Goal: Information Seeking & Learning: Check status

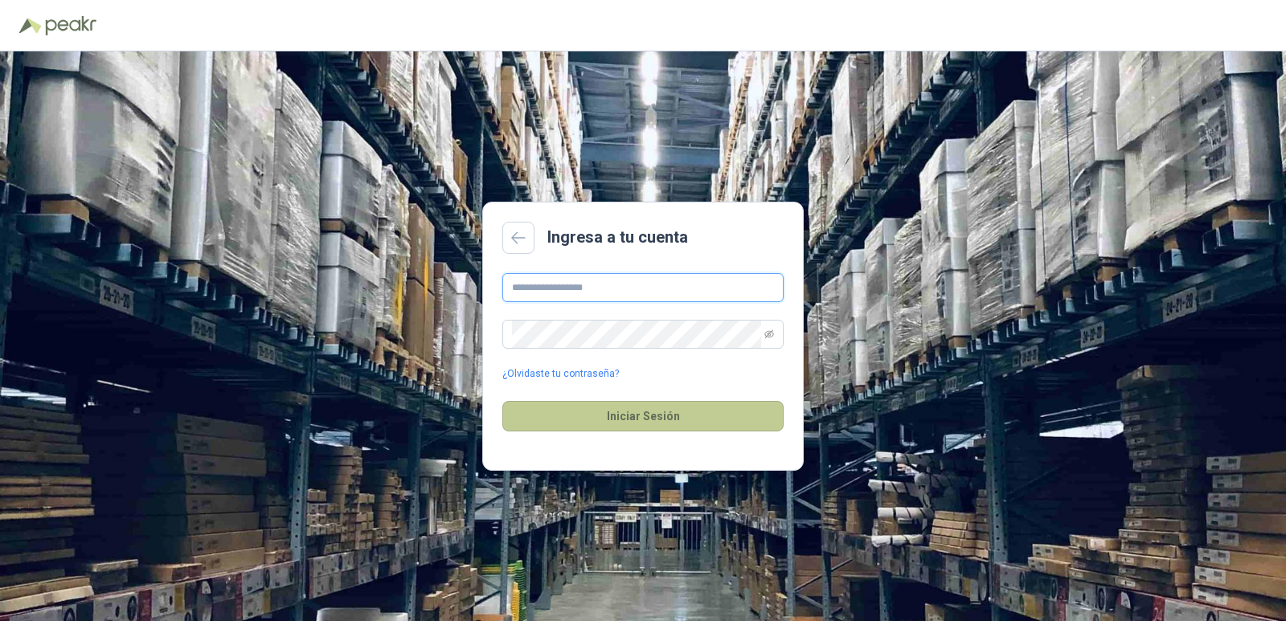
type input "**********"
click at [708, 411] on button "Iniciar Sesión" at bounding box center [642, 416] width 281 height 31
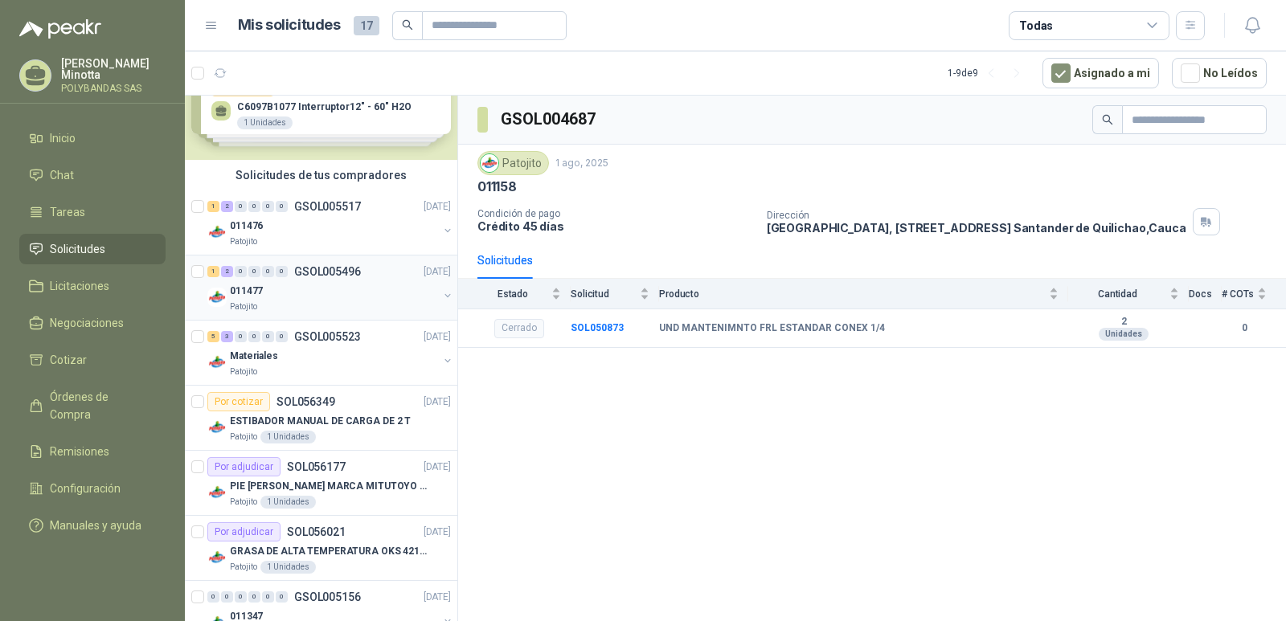
scroll to position [80, 0]
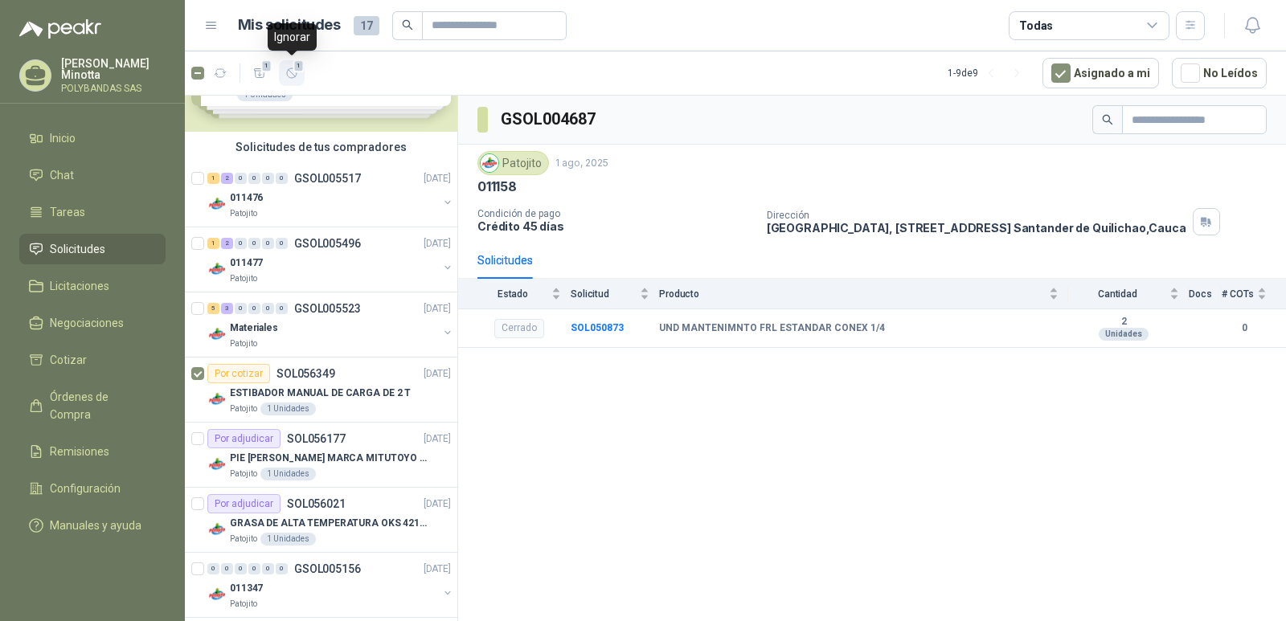
click at [295, 73] on icon "button" at bounding box center [292, 74] width 14 height 14
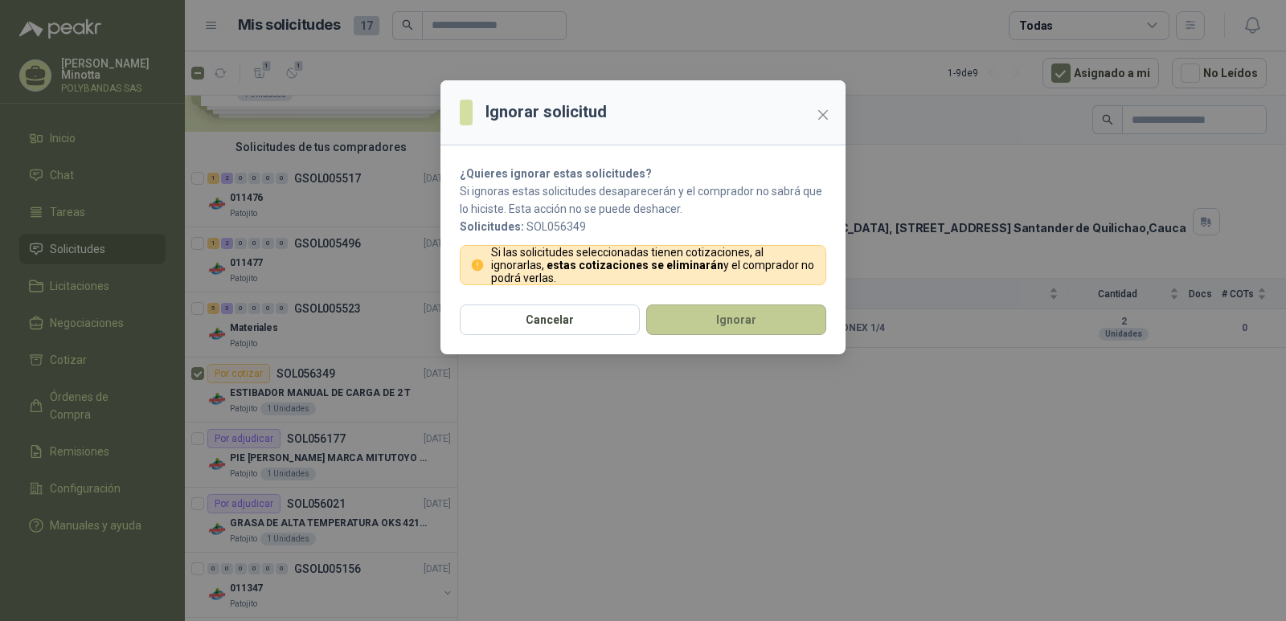
click at [740, 321] on button "Ignorar" at bounding box center [736, 320] width 180 height 31
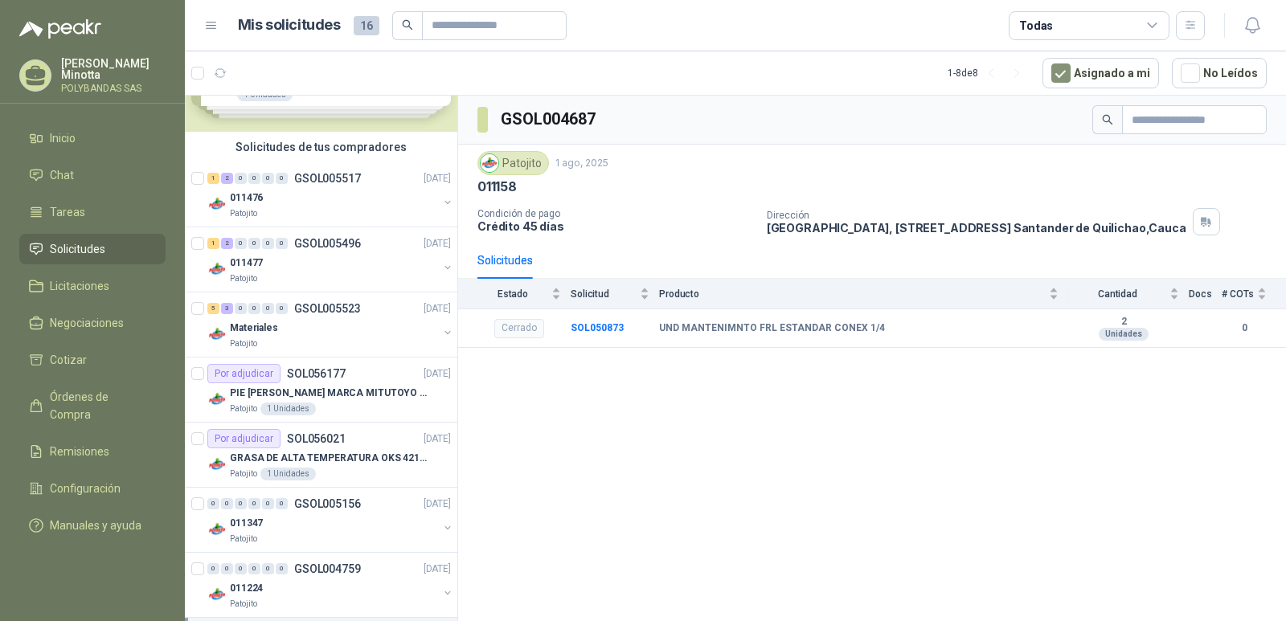
click at [820, 435] on div "GSOL004687 Patojito 1 ago, 2025 011158 Condición de pago Crédito 45 días Direcc…" at bounding box center [872, 361] width 828 height 531
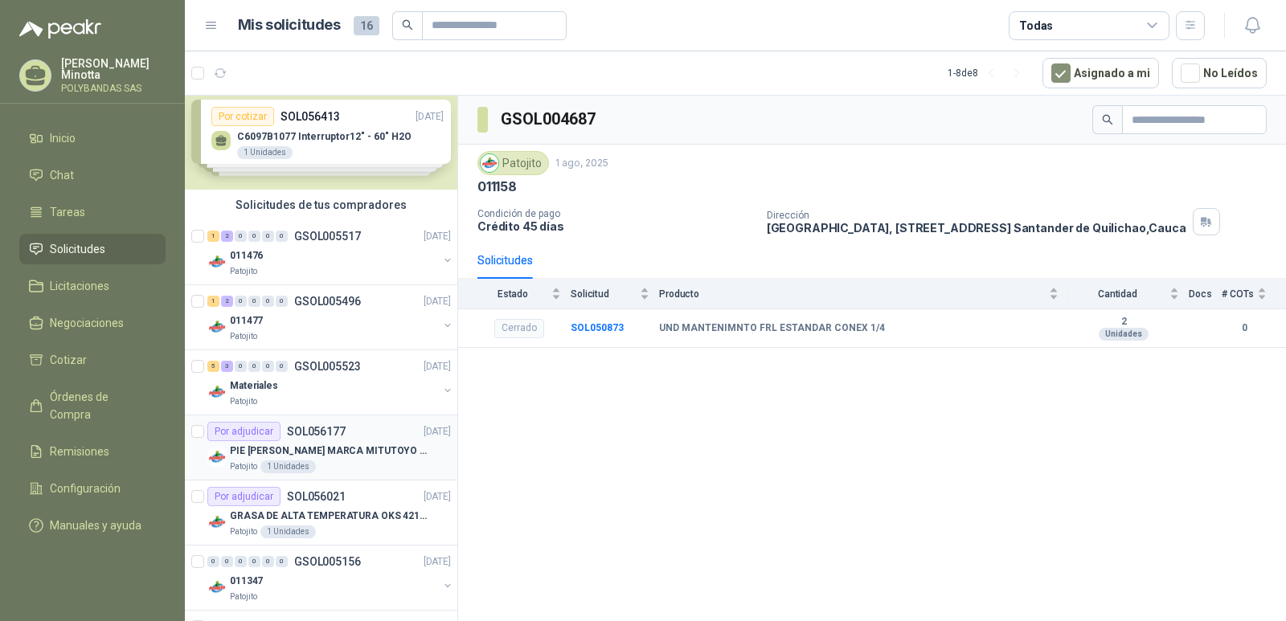
scroll to position [0, 0]
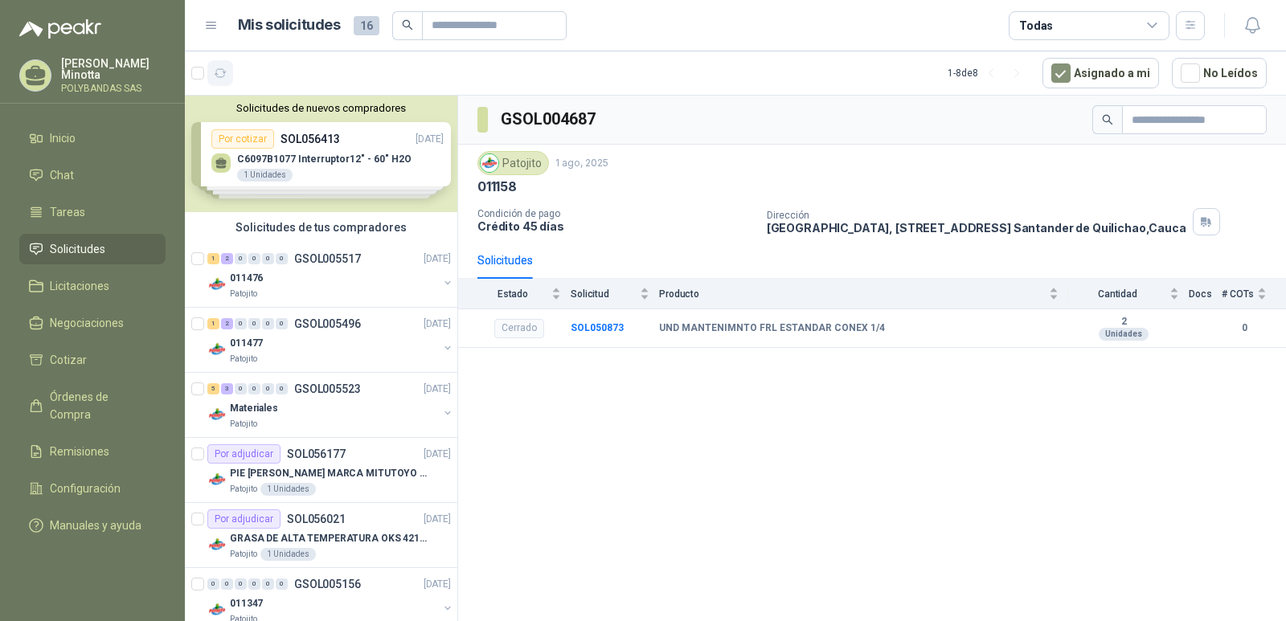
click at [219, 74] on icon "button" at bounding box center [221, 74] width 14 height 14
click at [89, 88] on p "POLYBANDAS SAS" at bounding box center [113, 89] width 105 height 10
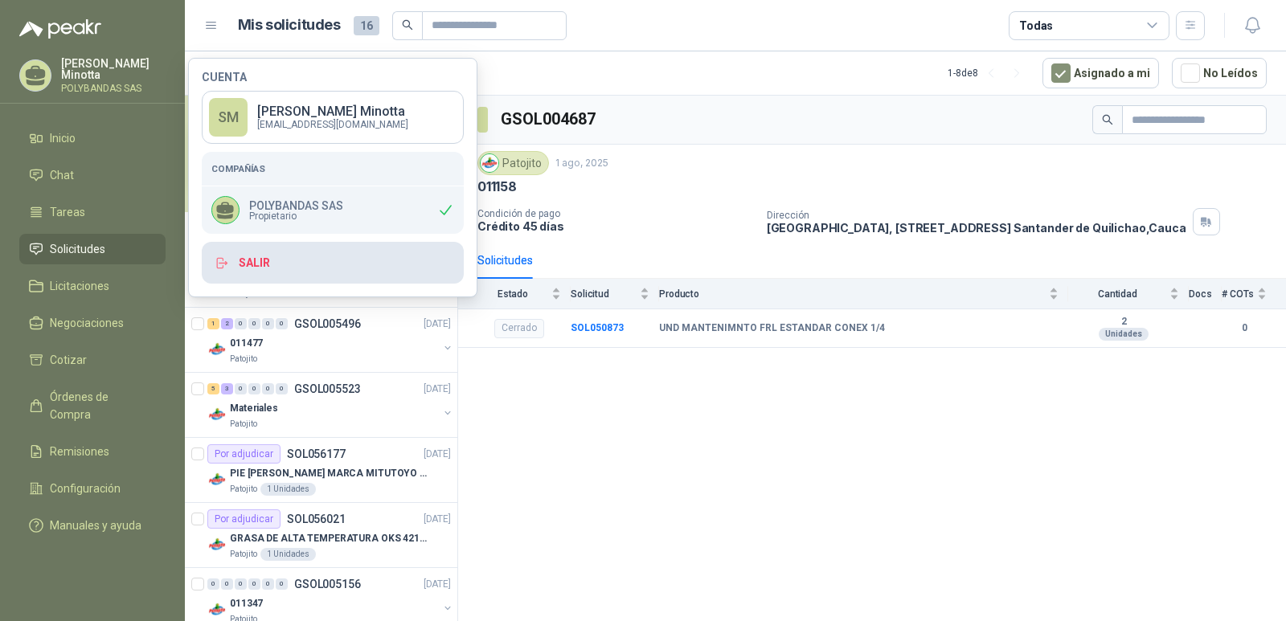
click at [296, 269] on button "Salir" at bounding box center [333, 263] width 262 height 42
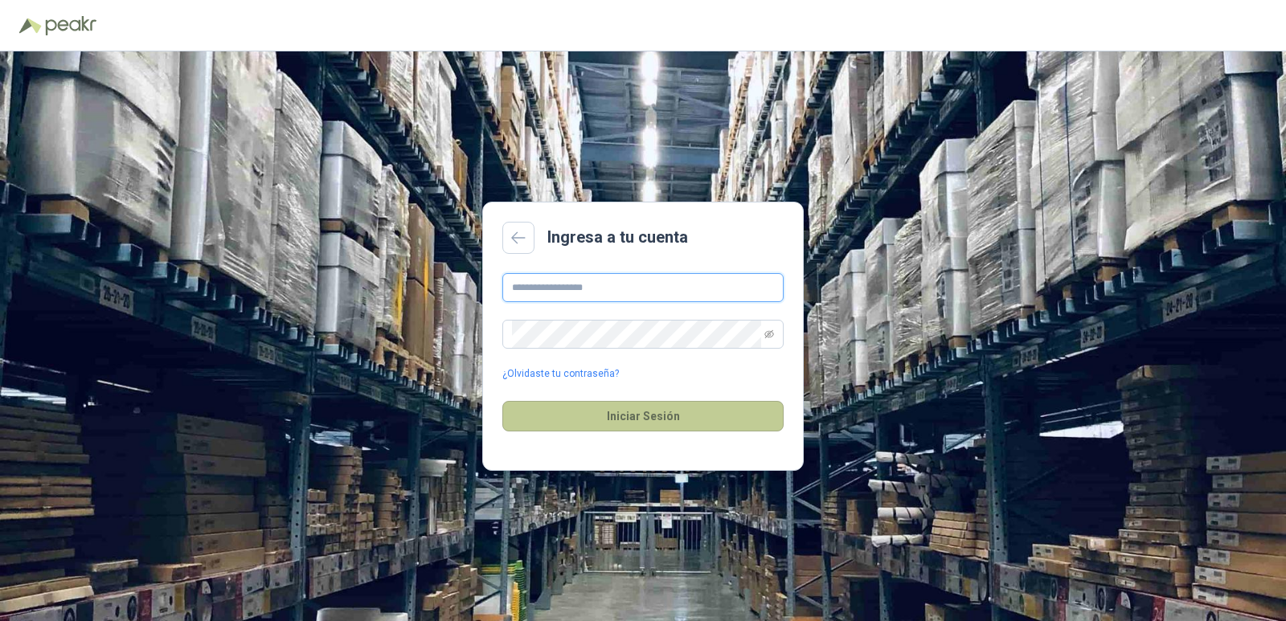
type input "**********"
click at [650, 426] on button "Iniciar Sesión" at bounding box center [642, 416] width 281 height 31
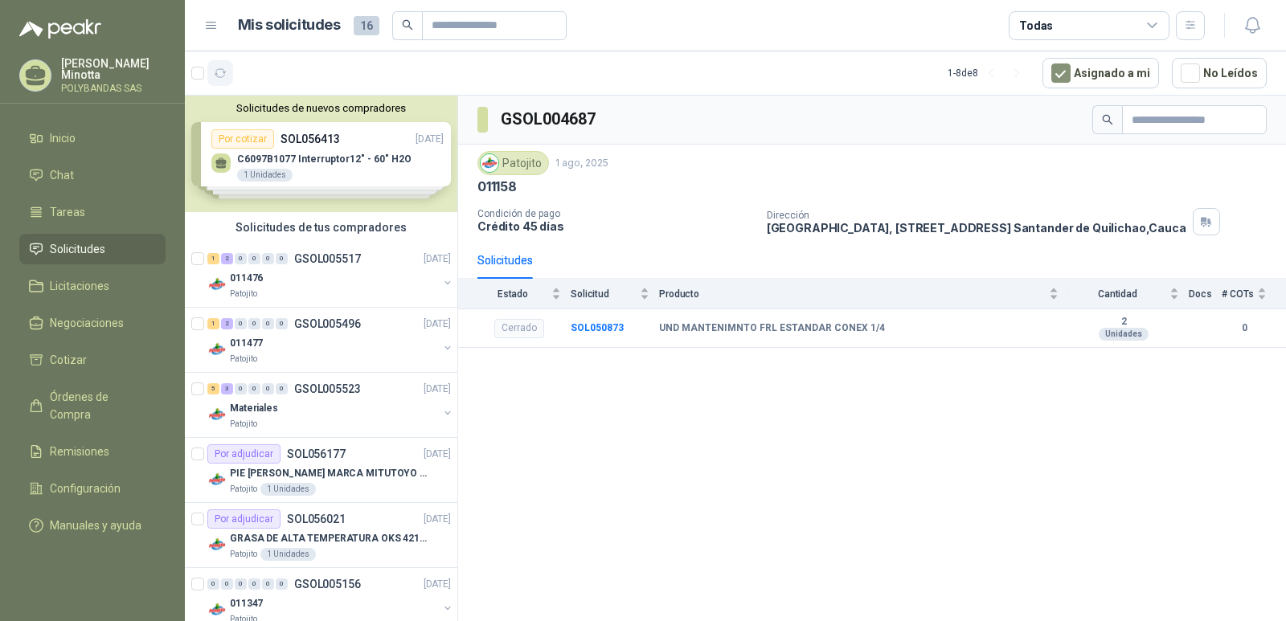
click at [224, 73] on icon "button" at bounding box center [221, 74] width 14 height 14
click at [308, 347] on div "011477" at bounding box center [334, 343] width 208 height 19
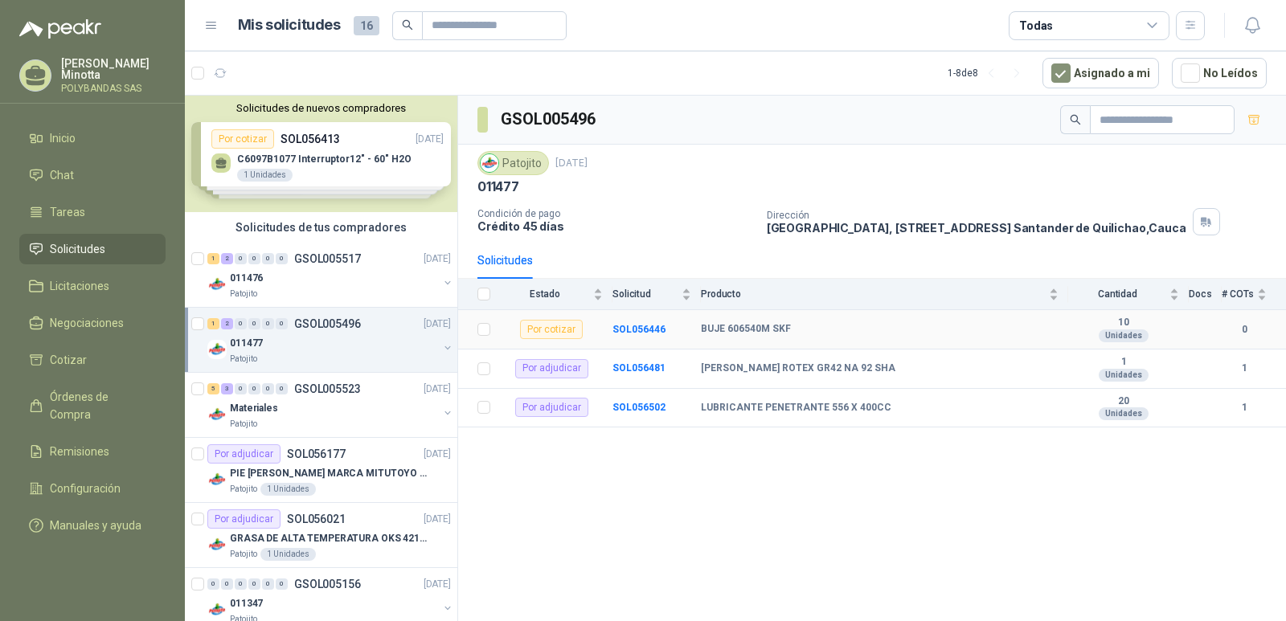
click at [703, 328] on tr "Por cotizar SOL056446 BUJE 606540M SKF 10 Unidades 0" at bounding box center [872, 329] width 828 height 39
click at [616, 330] on b "SOL056446" at bounding box center [639, 329] width 53 height 11
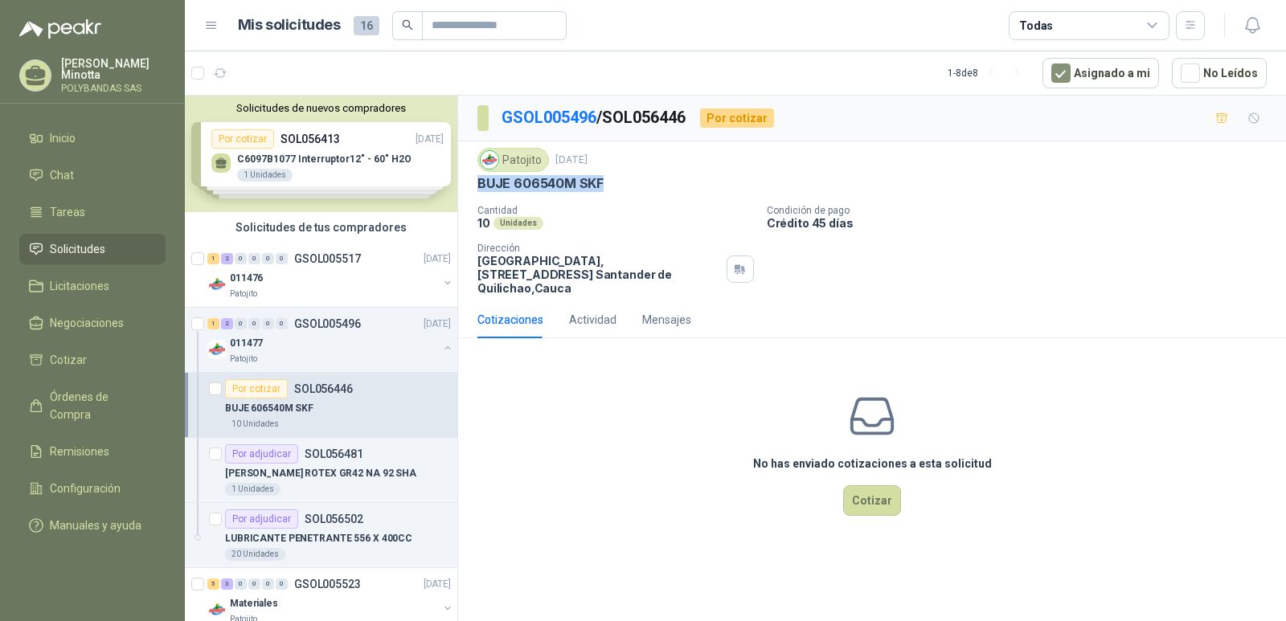
drag, startPoint x: 478, startPoint y: 184, endPoint x: 615, endPoint y: 188, distance: 136.7
click at [615, 188] on div "BUJE 606540M SKF" at bounding box center [873, 183] width 790 height 17
copy p "BUJE 606540M SKF"
click at [293, 72] on icon "button" at bounding box center [292, 74] width 14 height 14
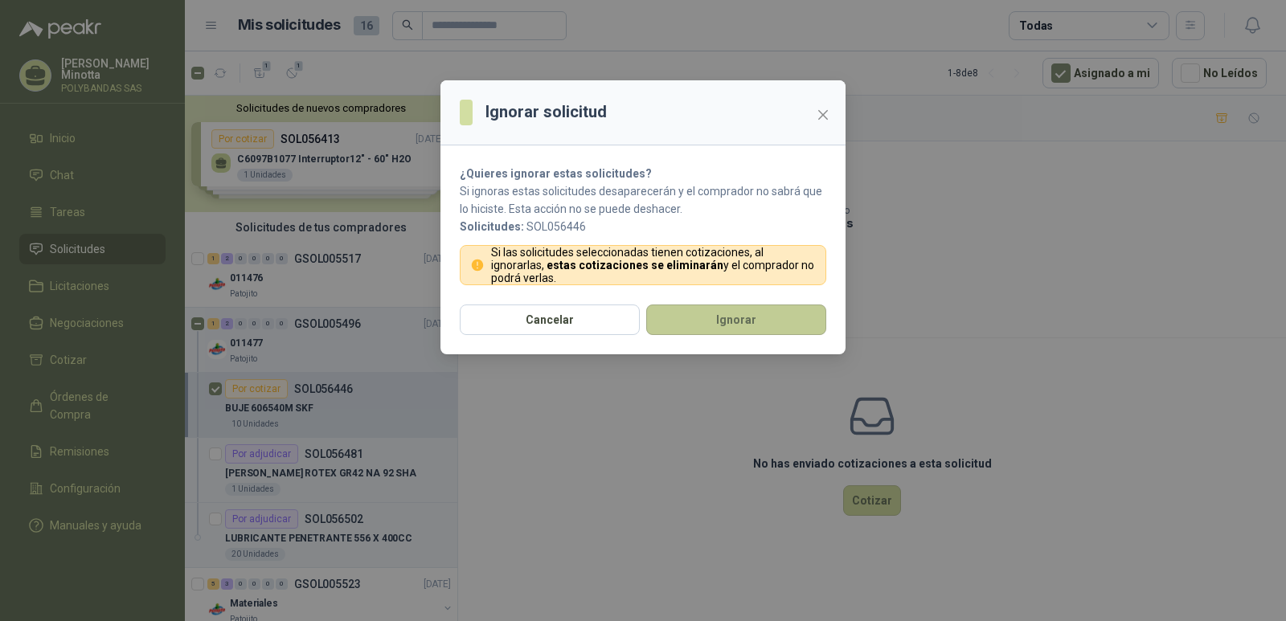
click at [671, 322] on button "Ignorar" at bounding box center [736, 320] width 180 height 31
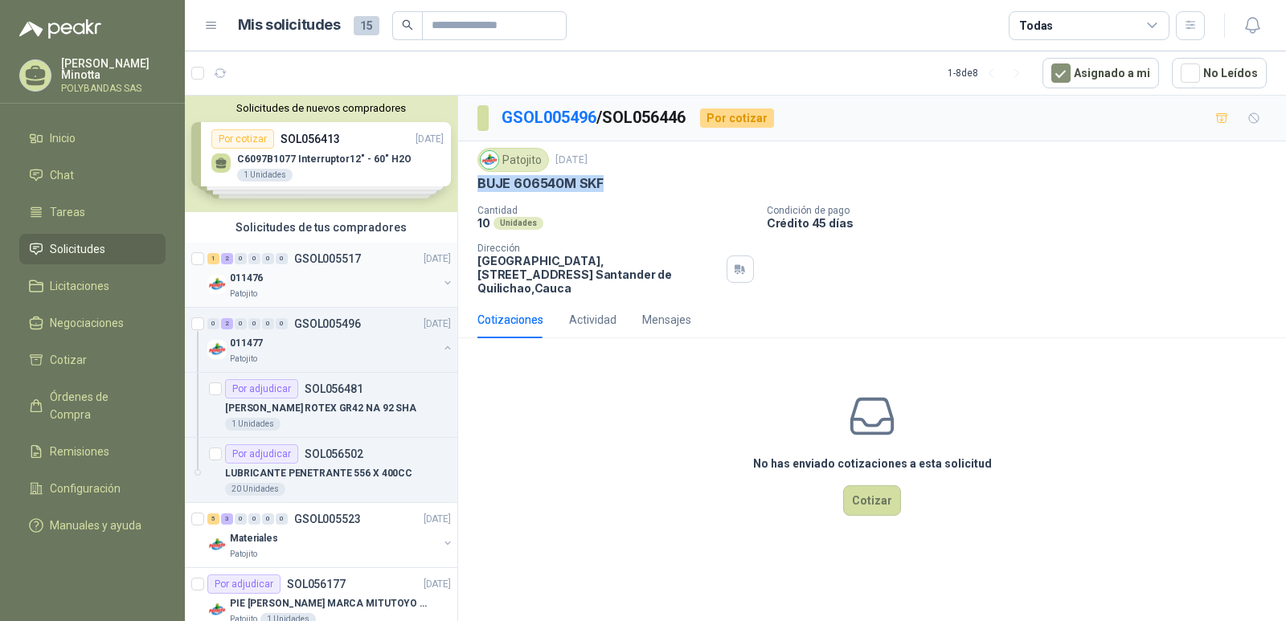
click at [287, 285] on div "011476" at bounding box center [334, 278] width 208 height 19
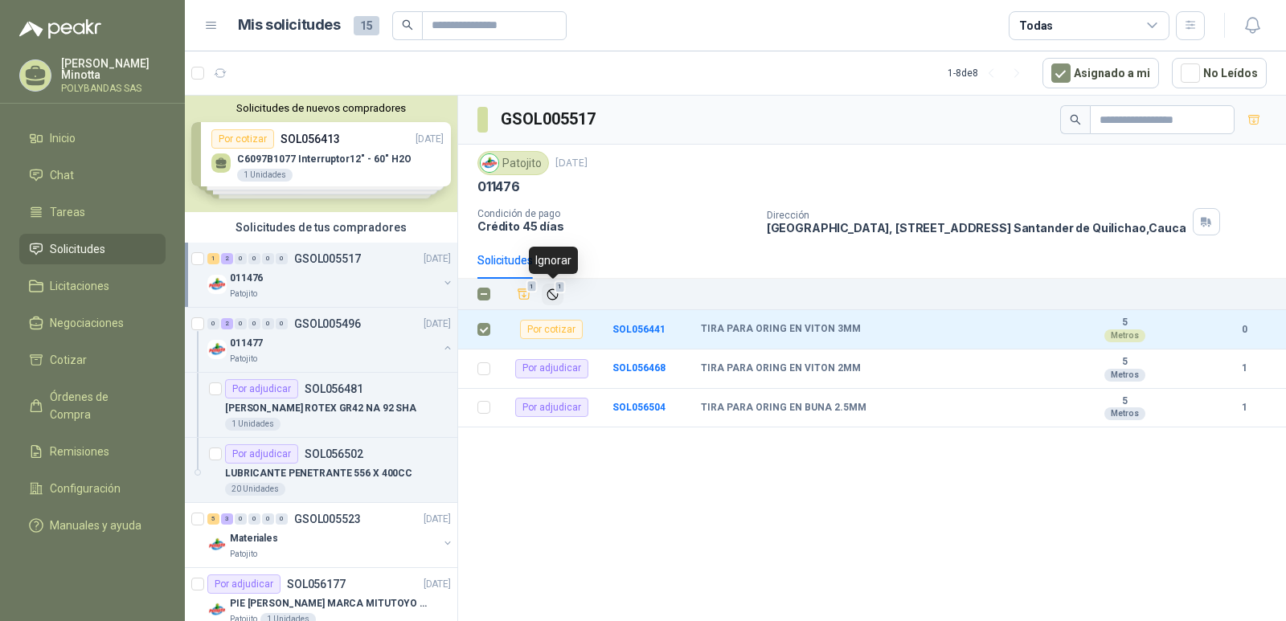
click at [551, 289] on icon "Ignorar" at bounding box center [553, 295] width 14 height 14
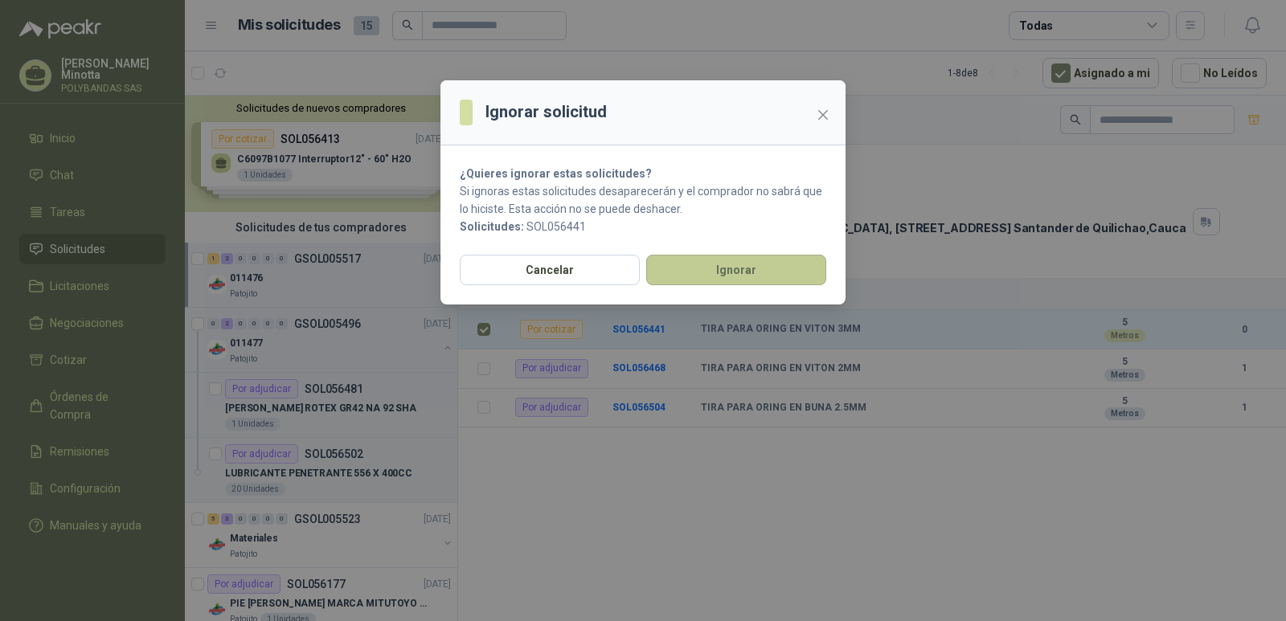
click at [693, 278] on button "Ignorar" at bounding box center [736, 270] width 180 height 31
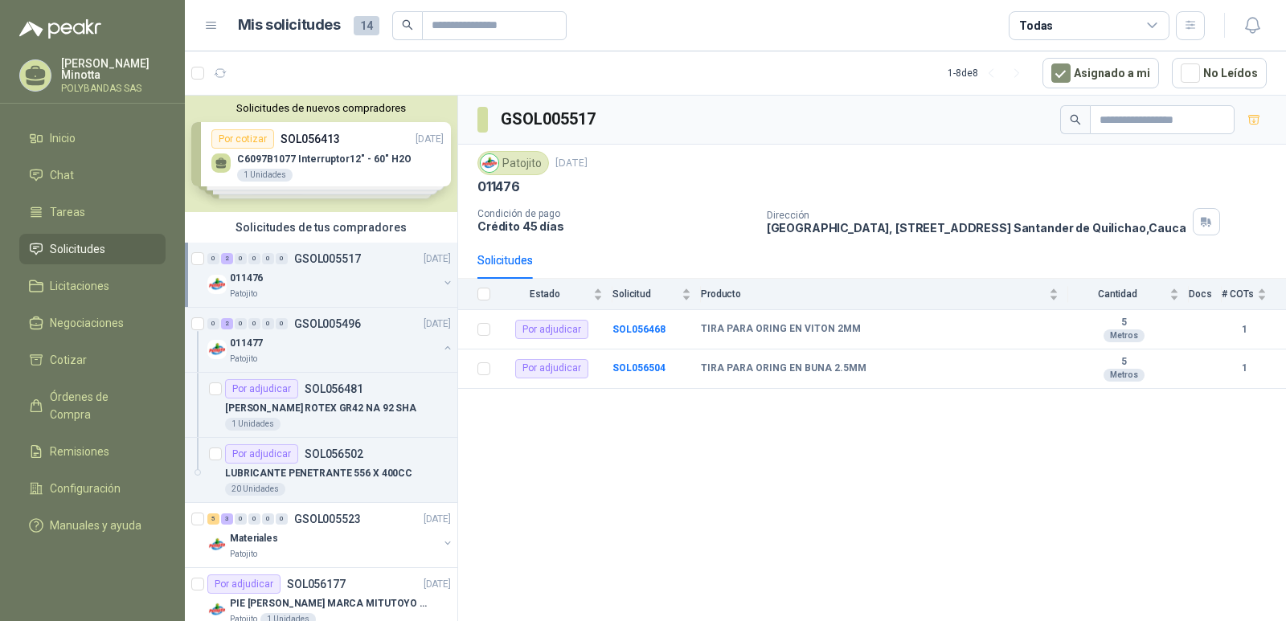
click at [657, 492] on div "GSOL005517 Patojito [DATE] 011476 Condición de pago Crédito 45 días Dirección […" at bounding box center [872, 361] width 828 height 531
click at [326, 277] on div "011476" at bounding box center [334, 278] width 208 height 19
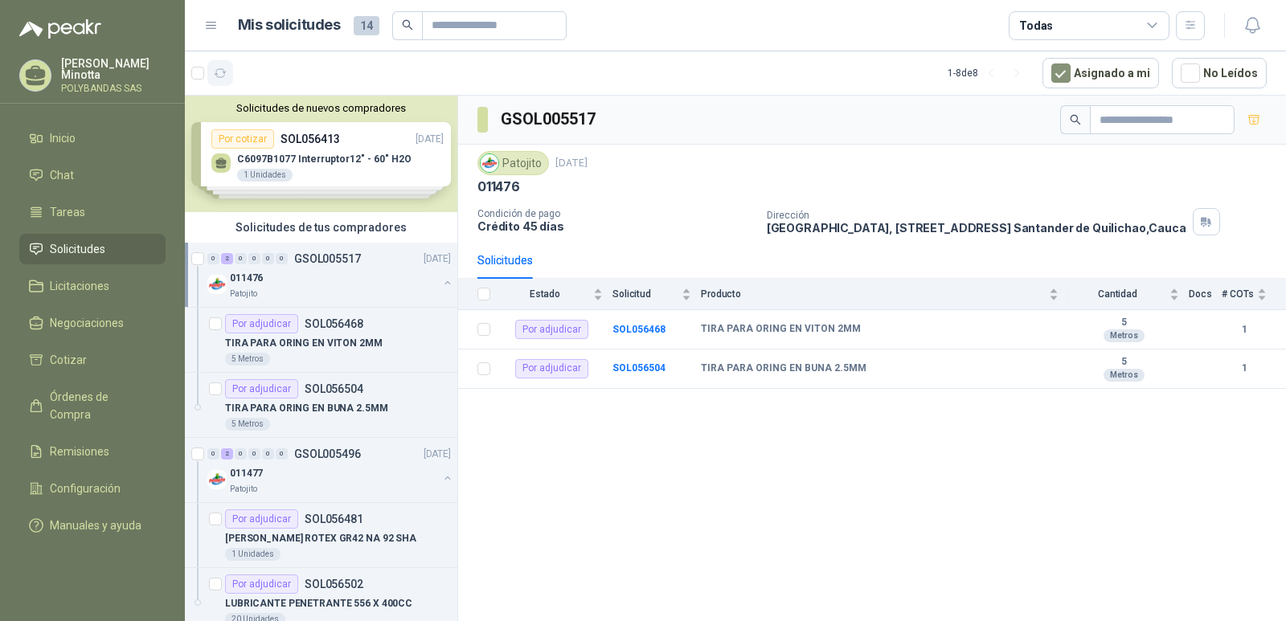
click at [220, 74] on icon "button" at bounding box center [221, 74] width 14 height 14
click at [93, 82] on div "[PERSON_NAME] SAS" at bounding box center [113, 75] width 105 height 35
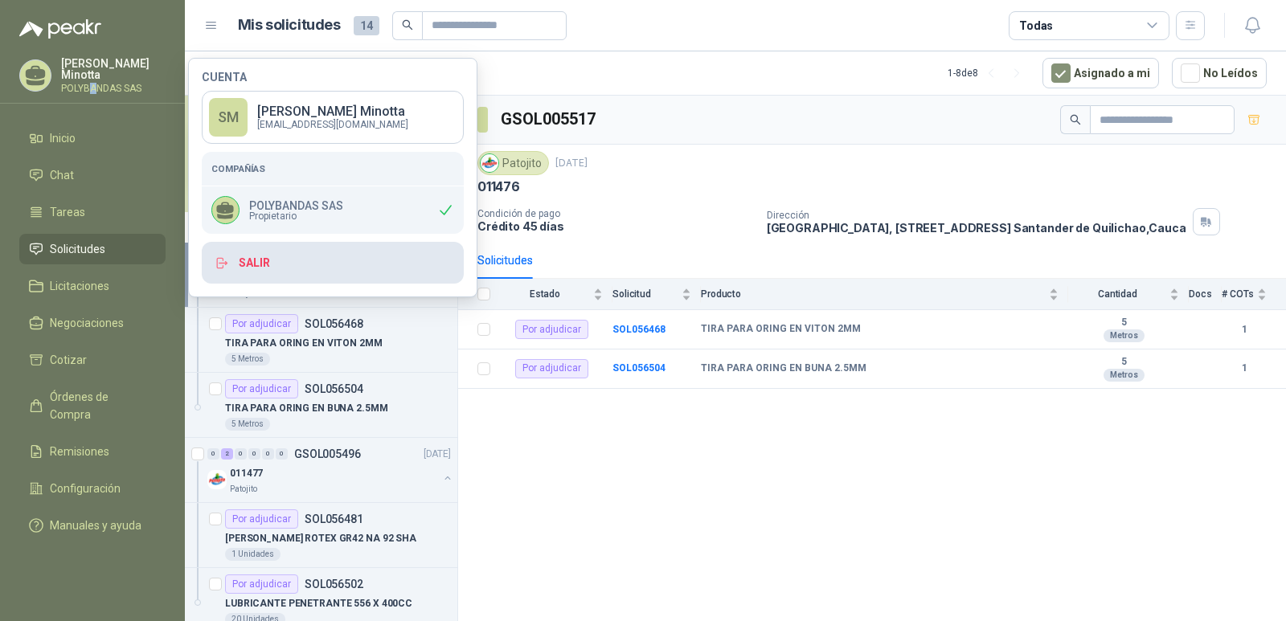
click at [314, 255] on button "Salir" at bounding box center [333, 263] width 262 height 42
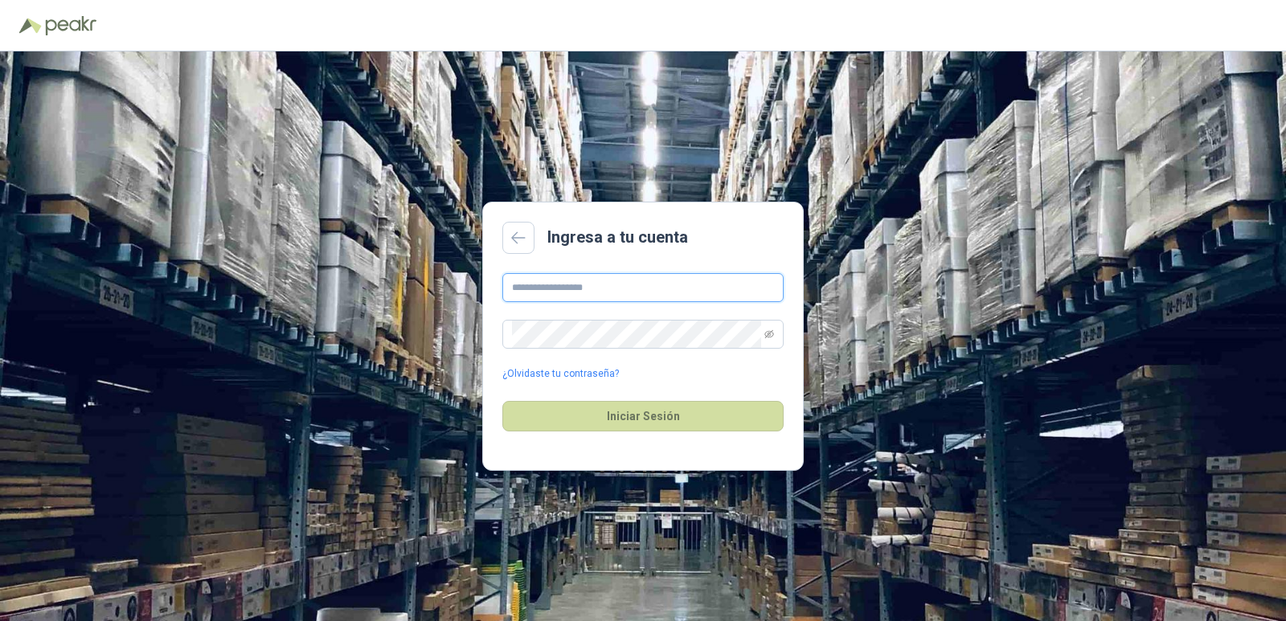
type input "**********"
